Goal: Information Seeking & Learning: Compare options

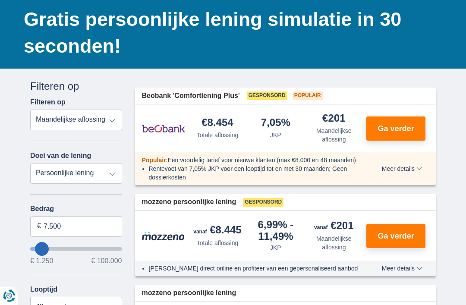
scroll to position [75, 0]
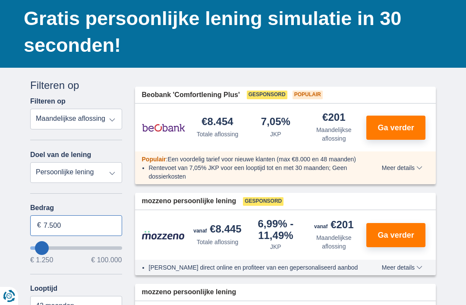
click at [67, 225] on input "7.500" at bounding box center [76, 225] width 92 height 21
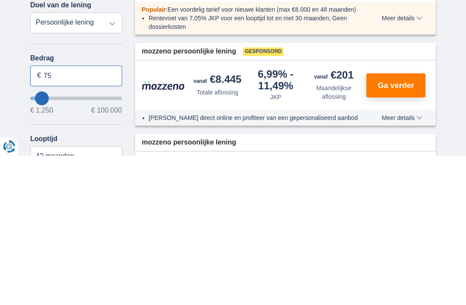
type input "7"
type input "5.000"
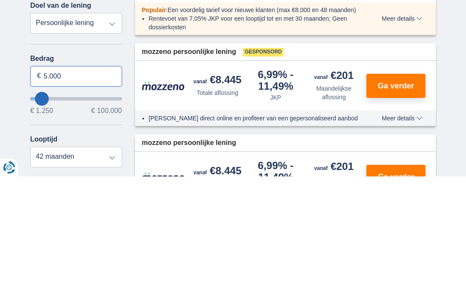
scroll to position [97, 0]
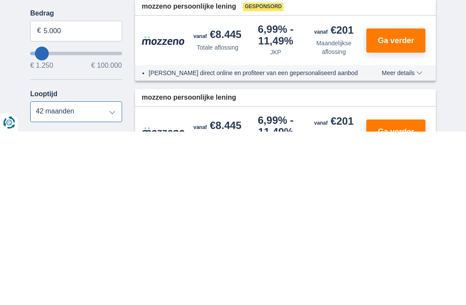
click at [112, 275] on select "12 maanden 18 maanden 24 maanden 30 maanden 36 maanden 42 maanden" at bounding box center [76, 285] width 92 height 21
type input "5250"
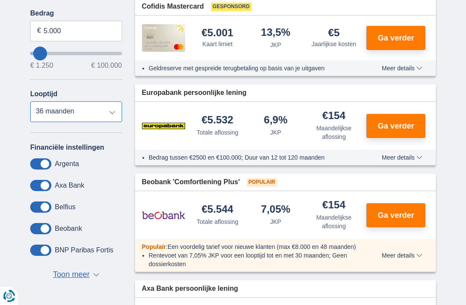
select select "18"
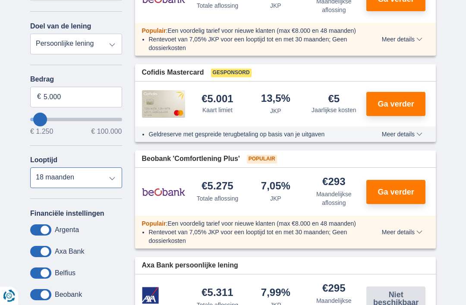
scroll to position [204, 0]
click at [400, 192] on span "Ga verder" at bounding box center [396, 192] width 36 height 8
